Goal: Task Accomplishment & Management: Manage account settings

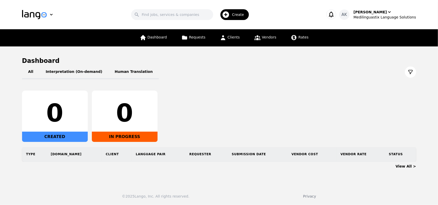
click at [333, 15] on icon "button" at bounding box center [330, 15] width 5 height 6
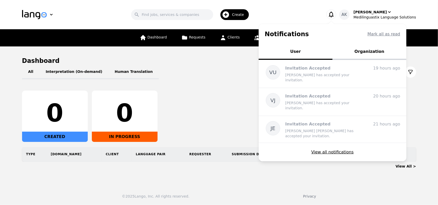
click at [333, 15] on icon "button" at bounding box center [330, 15] width 5 height 6
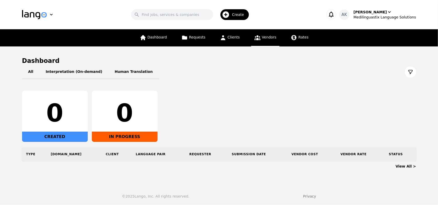
click at [267, 41] on link "Vendors" at bounding box center [265, 37] width 28 height 17
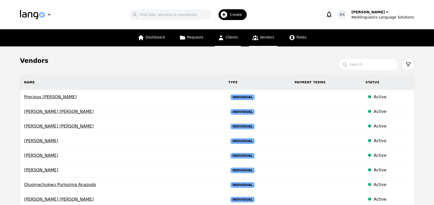
click at [229, 36] on span "Clients" at bounding box center [231, 37] width 12 height 4
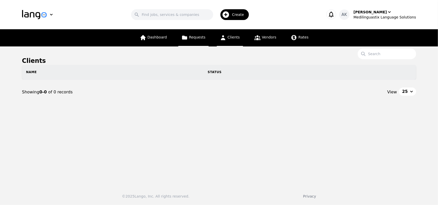
click at [188, 36] on icon at bounding box center [184, 37] width 6 height 6
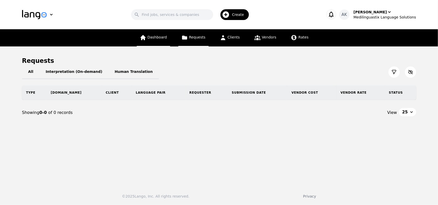
click at [151, 40] on link "Dashboard" at bounding box center [153, 37] width 33 height 17
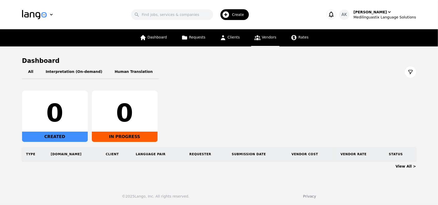
click at [256, 43] on link "Vendors" at bounding box center [265, 37] width 28 height 17
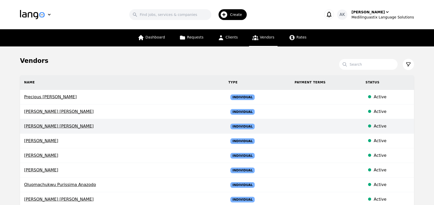
click at [43, 125] on span "Alexander Adolfo Caceres Espinal" at bounding box center [122, 126] width 196 height 6
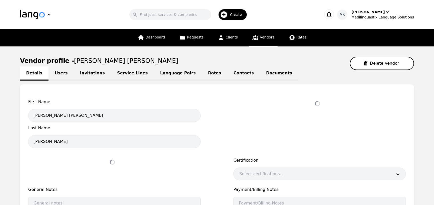
select select "active"
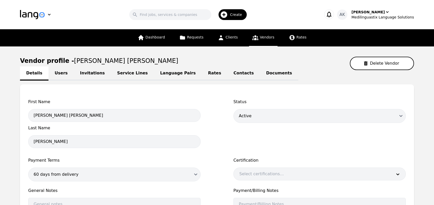
click at [77, 75] on link "Invitations" at bounding box center [92, 73] width 37 height 14
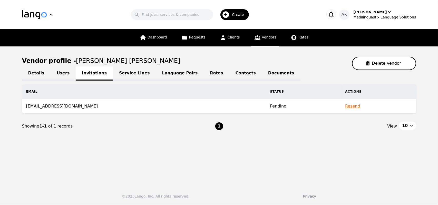
click at [258, 38] on icon at bounding box center [257, 37] width 6 height 6
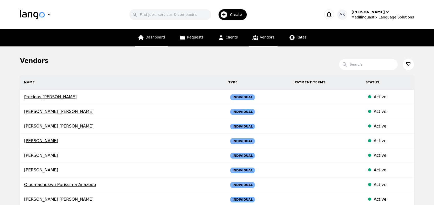
click at [142, 37] on icon at bounding box center [140, 37] width 5 height 5
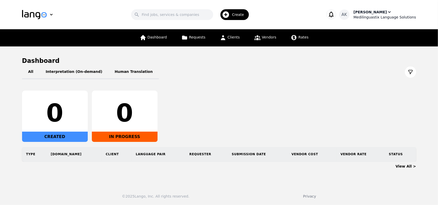
click at [375, 14] on div "Ameet Kumar" at bounding box center [369, 11] width 33 height 5
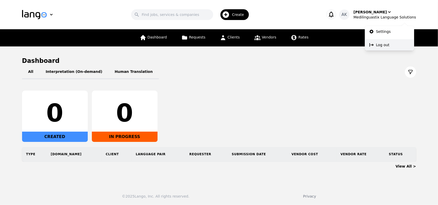
click at [375, 46] on button "Log out" at bounding box center [389, 44] width 49 height 11
